Goal: Information Seeking & Learning: Learn about a topic

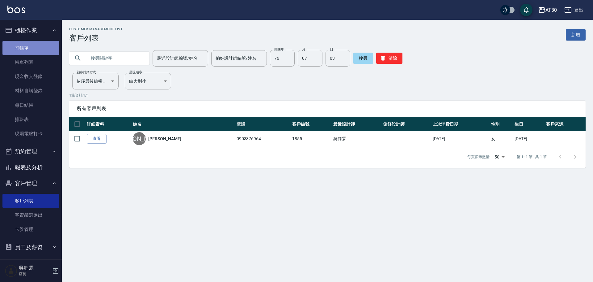
drag, startPoint x: 40, startPoint y: 49, endPoint x: 41, endPoint y: 42, distance: 7.2
click at [39, 49] on link "打帳單" at bounding box center [30, 48] width 57 height 14
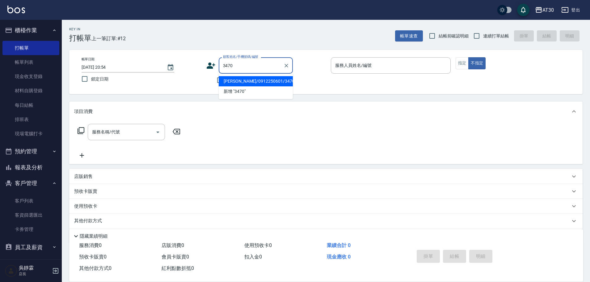
type input "[PERSON_NAME]/0912250601/3470"
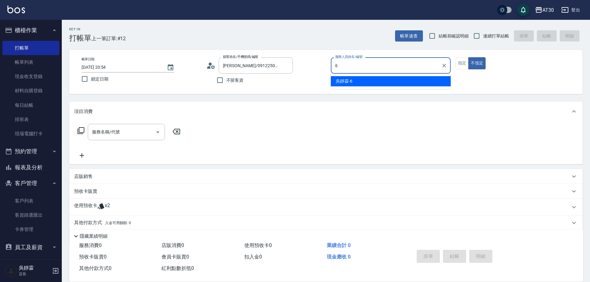
type input "吳靜霖-6"
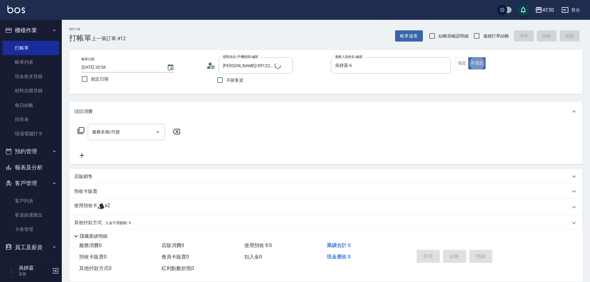
type button "false"
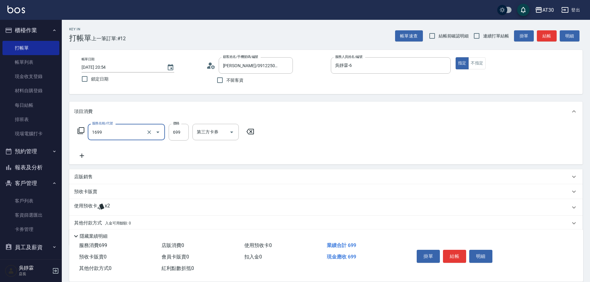
type input "冰鎮洗髮699(1699)"
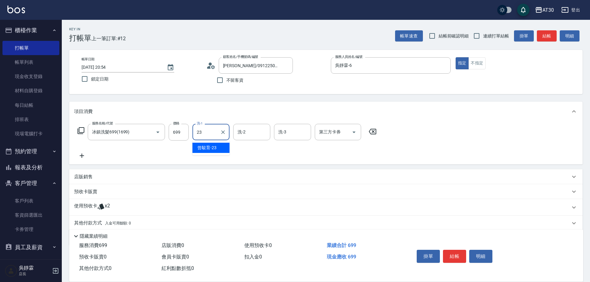
type input "曾駿育-23"
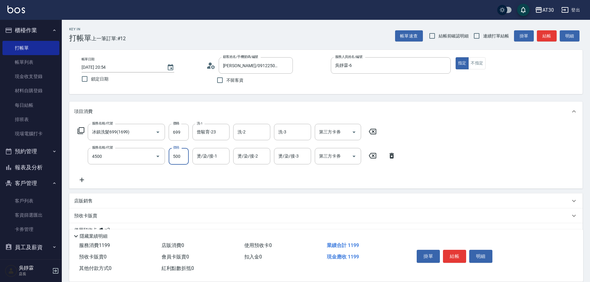
type input "補染(4500)"
type input "吳靜霖-6"
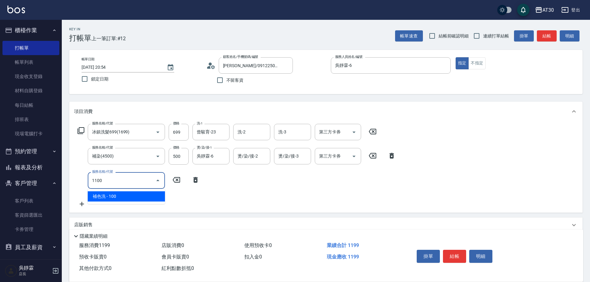
click at [158, 179] on icon "Close" at bounding box center [157, 179] width 7 height 7
click at [122, 178] on input "1100" at bounding box center [122, 180] width 62 height 11
type input "1100"
click at [193, 180] on icon at bounding box center [195, 179] width 15 height 7
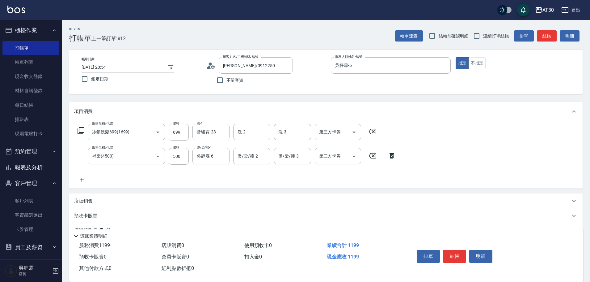
click at [84, 180] on icon at bounding box center [81, 179] width 15 height 7
click at [82, 129] on icon at bounding box center [80, 130] width 7 height 7
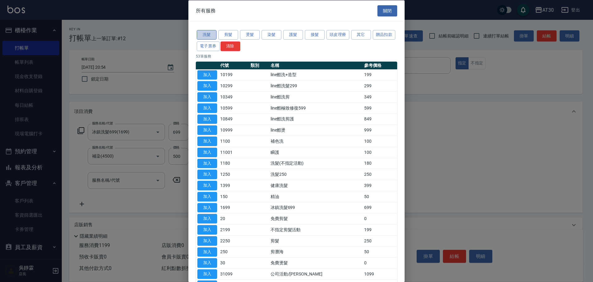
click at [203, 34] on button "洗髮" at bounding box center [207, 35] width 20 height 10
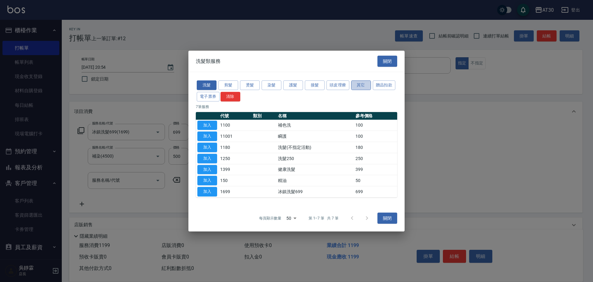
click at [361, 85] on button "其它" at bounding box center [361, 85] width 20 height 10
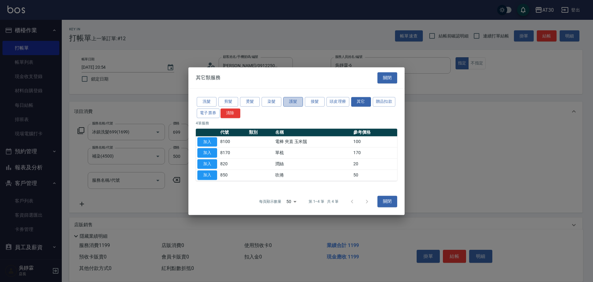
click at [287, 103] on button "護髮" at bounding box center [293, 102] width 20 height 10
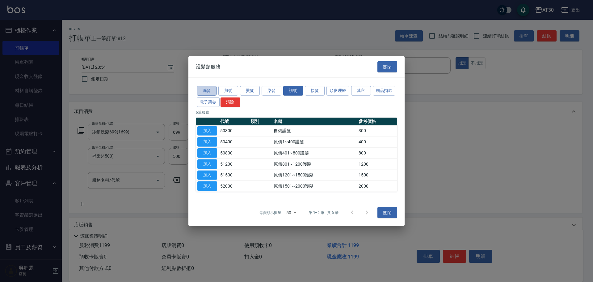
click at [201, 88] on button "洗髮" at bounding box center [207, 91] width 20 height 10
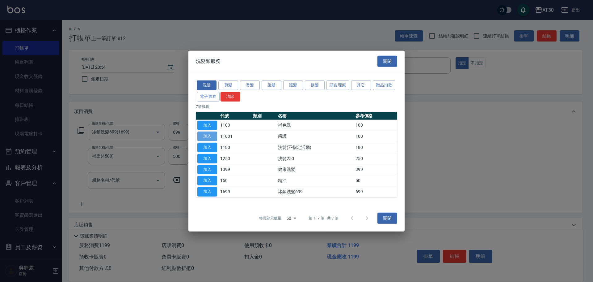
click at [205, 136] on button "加入" at bounding box center [207, 136] width 20 height 10
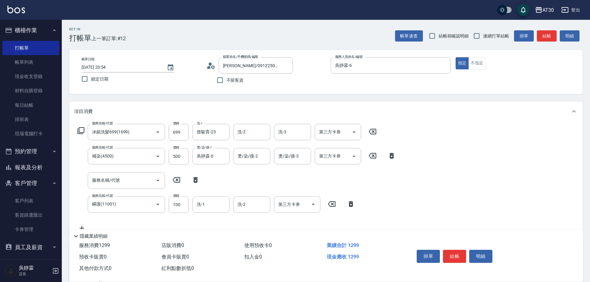
click at [196, 177] on icon at bounding box center [195, 180] width 4 height 6
type input "瞬護(11001)"
click at [208, 178] on input "洗-1" at bounding box center [211, 180] width 32 height 11
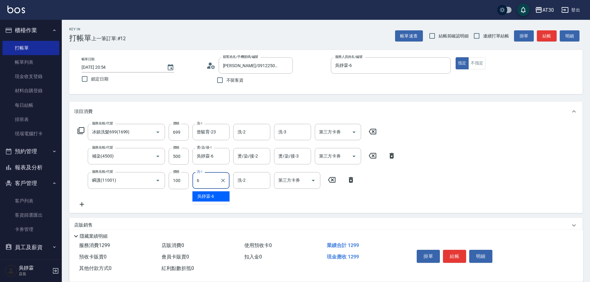
type input "吳靜霖-6"
click at [459, 251] on button "結帳" at bounding box center [454, 255] width 23 height 13
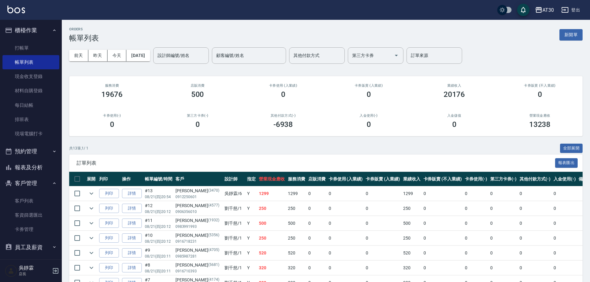
click at [36, 163] on button "報表及分析" at bounding box center [30, 167] width 57 height 16
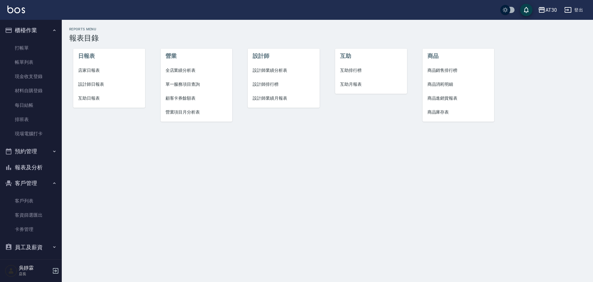
click at [93, 68] on span "店家日報表" at bounding box center [109, 70] width 62 height 6
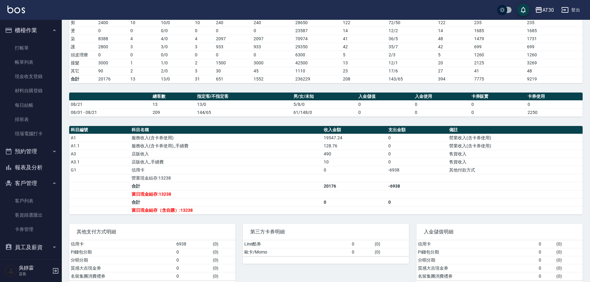
scroll to position [101, 0]
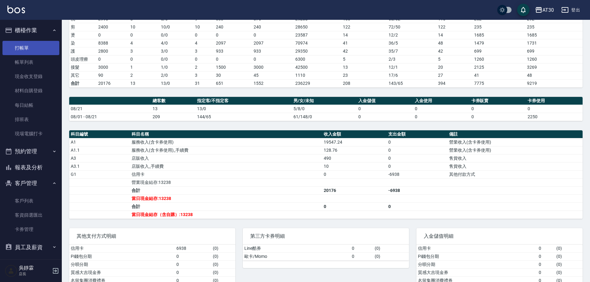
click at [27, 51] on link "打帳單" at bounding box center [30, 48] width 57 height 14
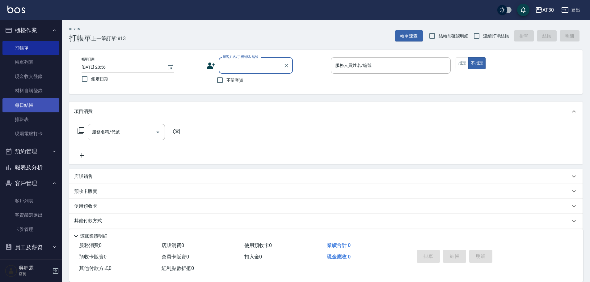
click at [32, 106] on link "每日結帳" at bounding box center [30, 105] width 57 height 14
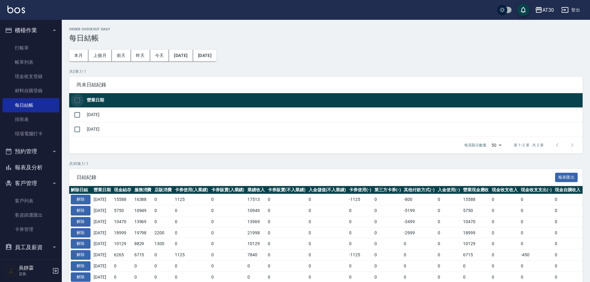
click at [80, 99] on input "checkbox" at bounding box center [77, 100] width 13 height 13
checkbox input "true"
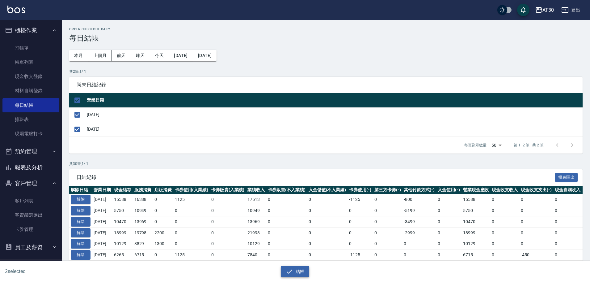
click at [291, 273] on icon "button" at bounding box center [289, 270] width 7 height 7
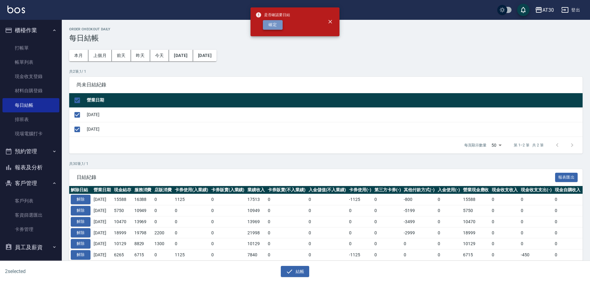
click at [269, 24] on button "確定" at bounding box center [273, 25] width 20 height 10
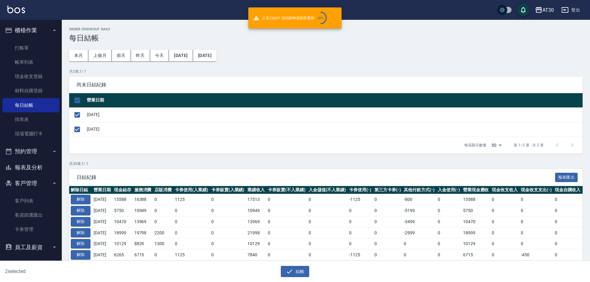
checkbox input "false"
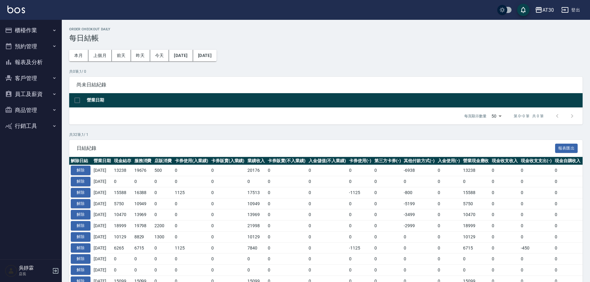
click at [40, 59] on button "報表及分析" at bounding box center [30, 62] width 57 height 16
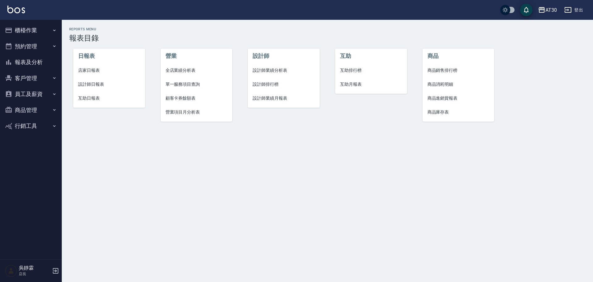
click at [85, 70] on span "店家日報表" at bounding box center [109, 70] width 62 height 6
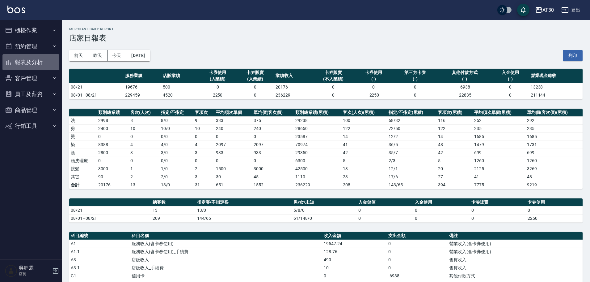
click at [35, 59] on button "報表及分析" at bounding box center [30, 62] width 57 height 16
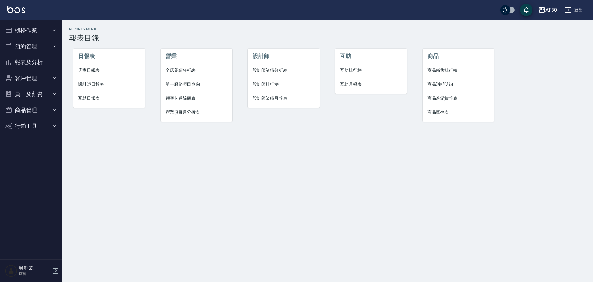
click at [39, 31] on button "櫃檯作業" at bounding box center [30, 30] width 57 height 16
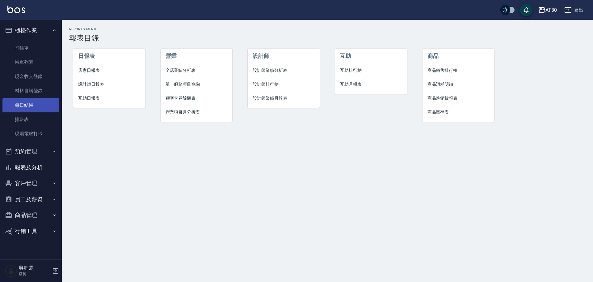
click at [32, 105] on link "每日結帳" at bounding box center [30, 105] width 57 height 14
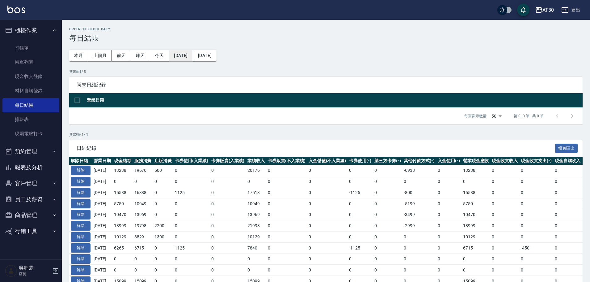
click at [193, 52] on button "[DATE]" at bounding box center [181, 55] width 24 height 11
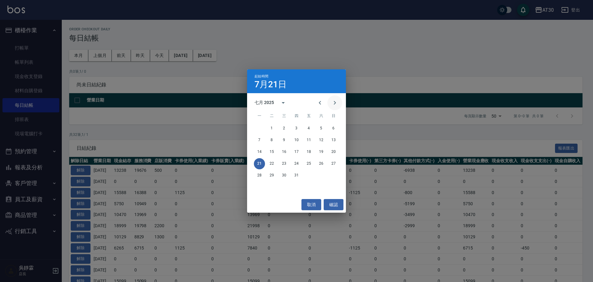
click at [336, 103] on icon "Next month" at bounding box center [334, 102] width 7 height 7
click at [296, 162] on button "21" at bounding box center [296, 163] width 11 height 11
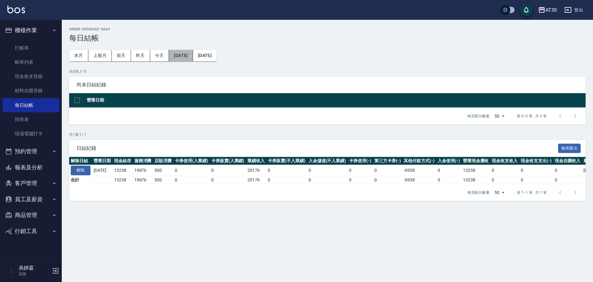
click at [193, 56] on button "[DATE]" at bounding box center [181, 55] width 24 height 11
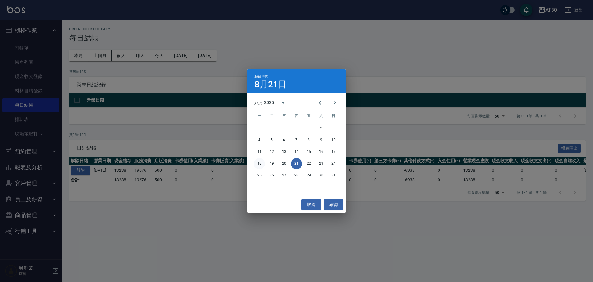
click at [259, 164] on button "18" at bounding box center [259, 163] width 11 height 11
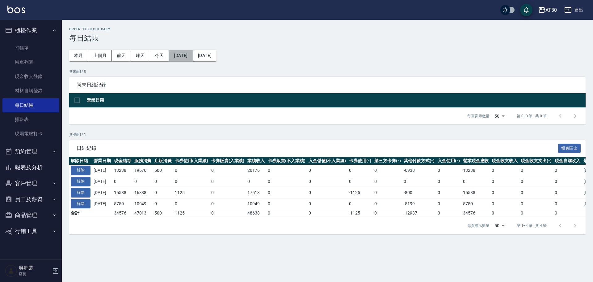
click at [190, 56] on button "[DATE]" at bounding box center [181, 55] width 24 height 11
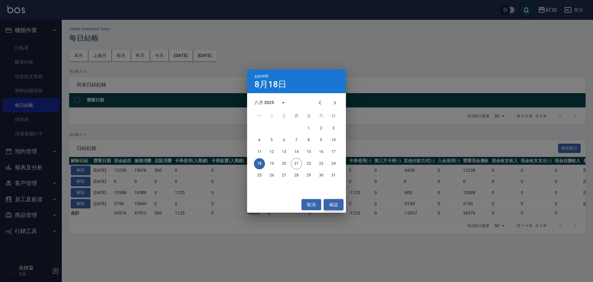
click at [337, 205] on button "確認" at bounding box center [334, 204] width 20 height 11
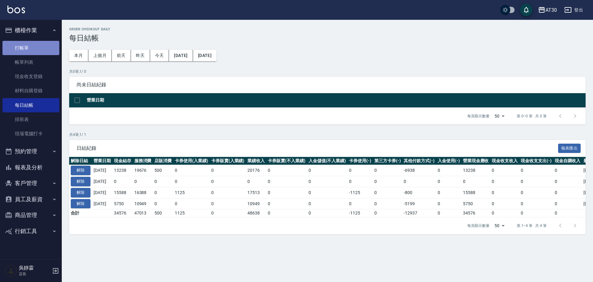
click at [36, 48] on link "打帳單" at bounding box center [30, 48] width 57 height 14
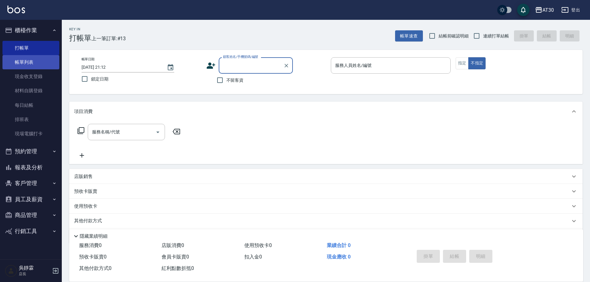
click at [47, 58] on link "帳單列表" at bounding box center [30, 62] width 57 height 14
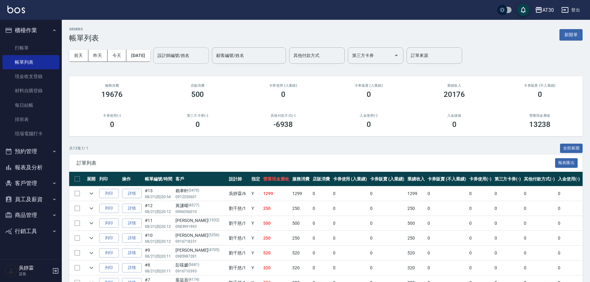
click at [172, 60] on input "設計師編號/姓名" at bounding box center [181, 55] width 50 height 11
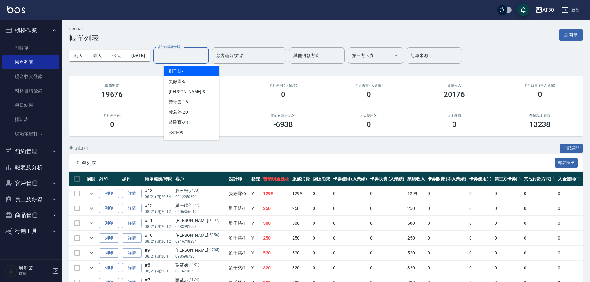
click at [172, 69] on span "劉千慈 -1" at bounding box center [177, 71] width 17 height 6
type input "劉千慈-1"
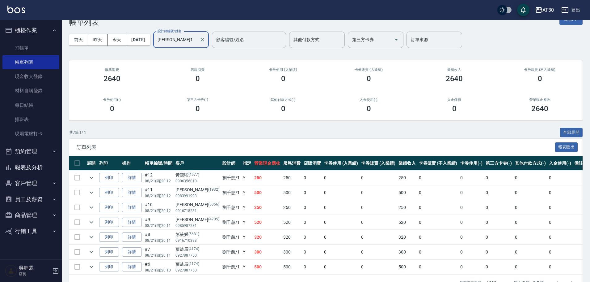
scroll to position [37, 0]
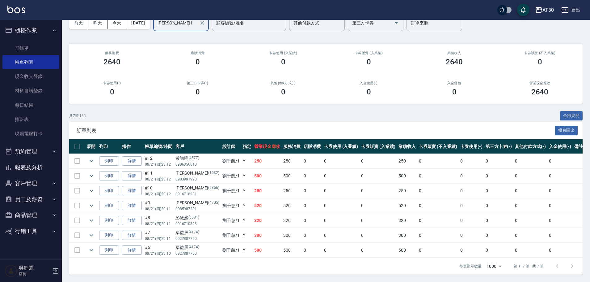
click at [21, 155] on button "預約管理" at bounding box center [30, 151] width 57 height 16
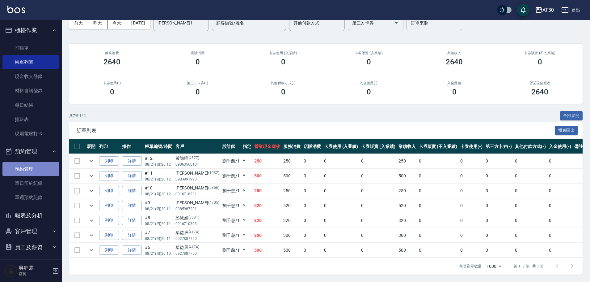
click at [37, 163] on link "預約管理" at bounding box center [30, 169] width 57 height 14
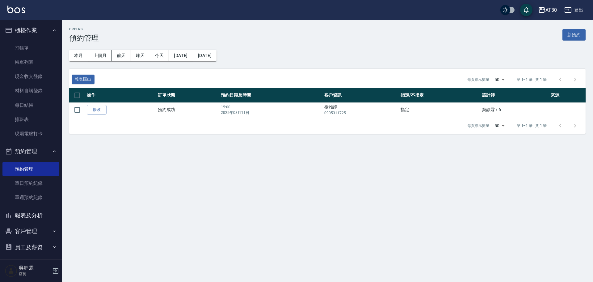
click at [23, 214] on button "報表及分析" at bounding box center [30, 215] width 57 height 16
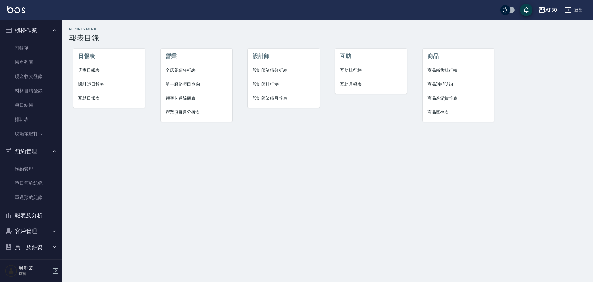
click at [91, 70] on span "店家日報表" at bounding box center [109, 70] width 62 height 6
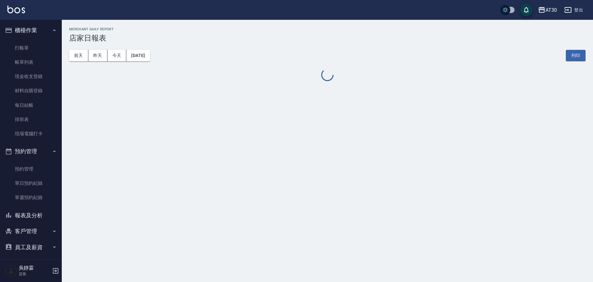
click at [91, 68] on div "前天 昨天 今天 2025/08/21 列印" at bounding box center [327, 55] width 517 height 26
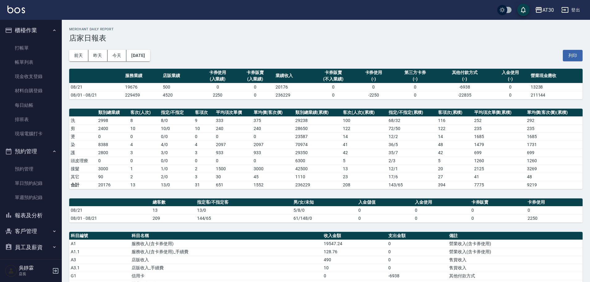
click at [41, 215] on button "報表及分析" at bounding box center [30, 215] width 57 height 16
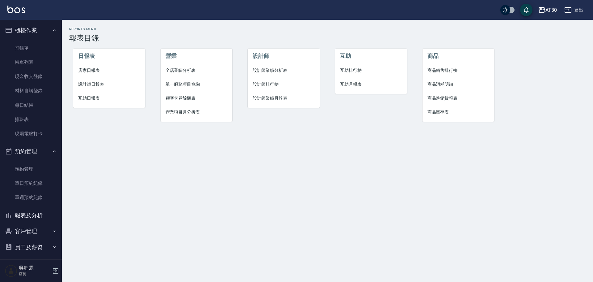
click at [267, 83] on span "設計師排行榜" at bounding box center [284, 84] width 62 height 6
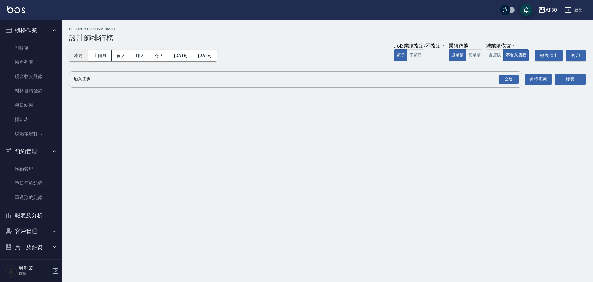
click at [79, 53] on button "本月" at bounding box center [78, 55] width 19 height 11
click at [506, 79] on div "全選" at bounding box center [509, 79] width 20 height 10
click at [566, 78] on button "搜尋" at bounding box center [570, 79] width 31 height 11
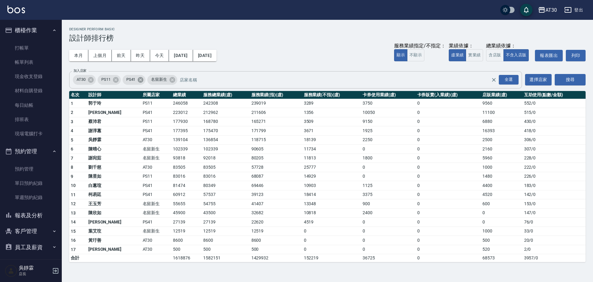
click at [141, 78] on icon at bounding box center [141, 80] width 6 height 6
click at [115, 78] on icon at bounding box center [115, 79] width 7 height 7
click at [568, 77] on button "搜尋" at bounding box center [570, 79] width 31 height 11
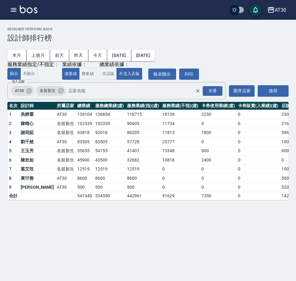
click at [207, 260] on div "AT30 2025-08-01 - 2025-08-31 設計師排行榜 列印時間： 2025-08-21-21:15 Designer Perform Bas…" at bounding box center [148, 140] width 296 height 281
click at [213, 91] on div "全選" at bounding box center [213, 91] width 20 height 10
click at [271, 90] on button "搜尋" at bounding box center [273, 90] width 31 height 11
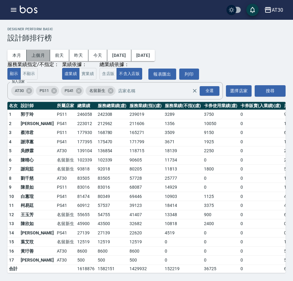
click at [36, 57] on button "上個月" at bounding box center [38, 55] width 23 height 11
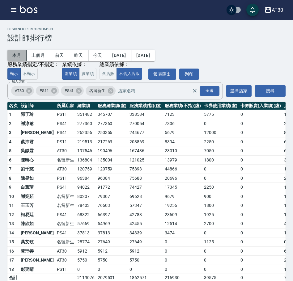
click at [19, 57] on button "本月" at bounding box center [16, 55] width 19 height 11
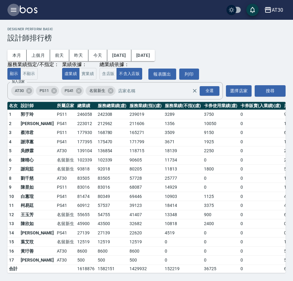
click at [13, 8] on icon "button" at bounding box center [14, 10] width 6 height 4
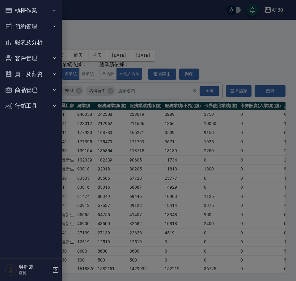
click at [55, 269] on icon "button" at bounding box center [55, 269] width 7 height 7
